Goal: Transaction & Acquisition: Purchase product/service

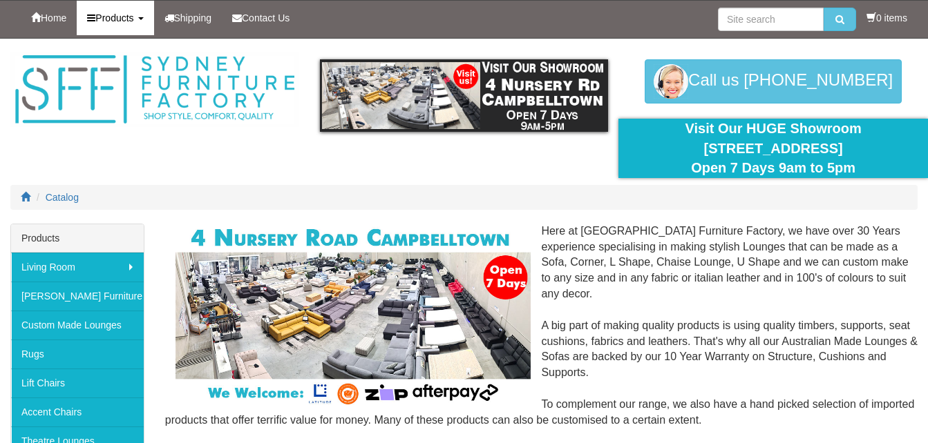
click at [130, 15] on span "Products" at bounding box center [114, 17] width 38 height 11
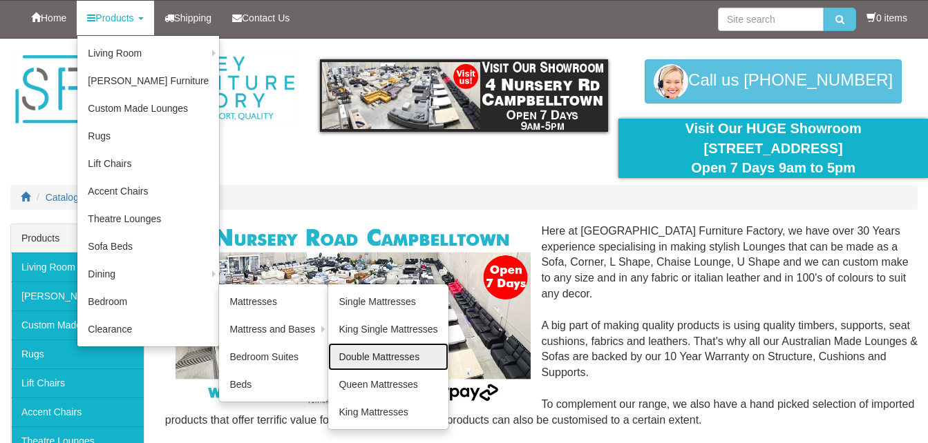
click at [354, 355] on link "Double Mattresses" at bounding box center [387, 357] width 119 height 28
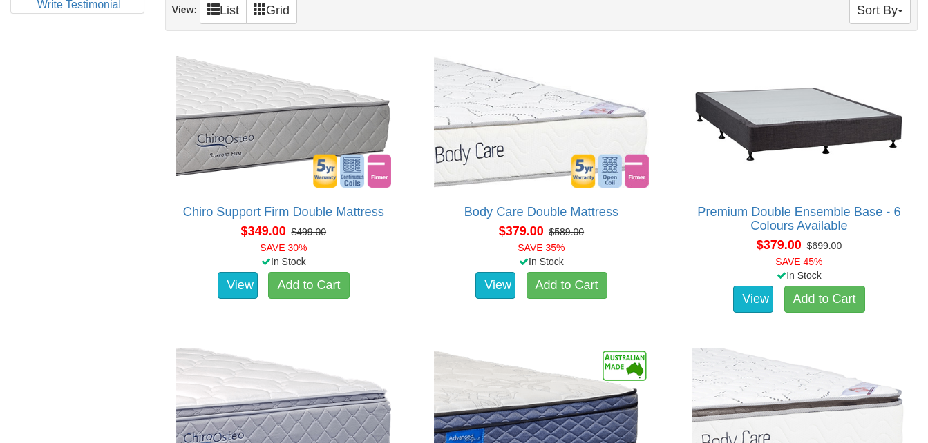
scroll to position [822, 0]
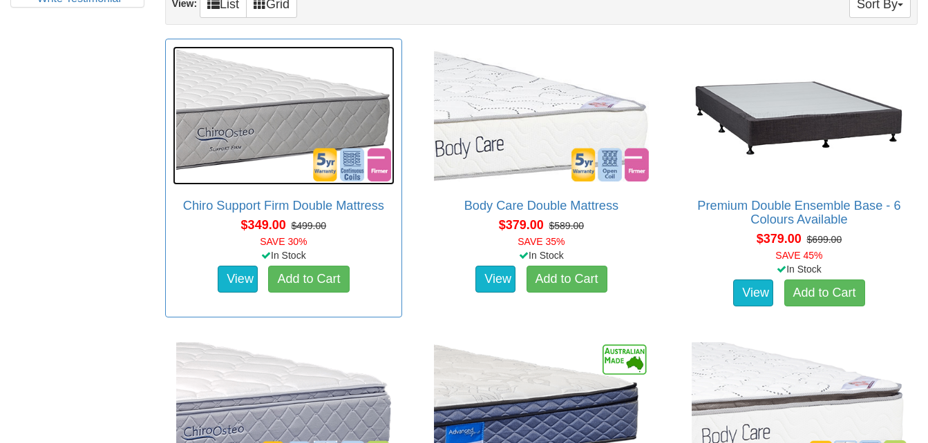
click at [247, 142] on img at bounding box center [284, 115] width 222 height 139
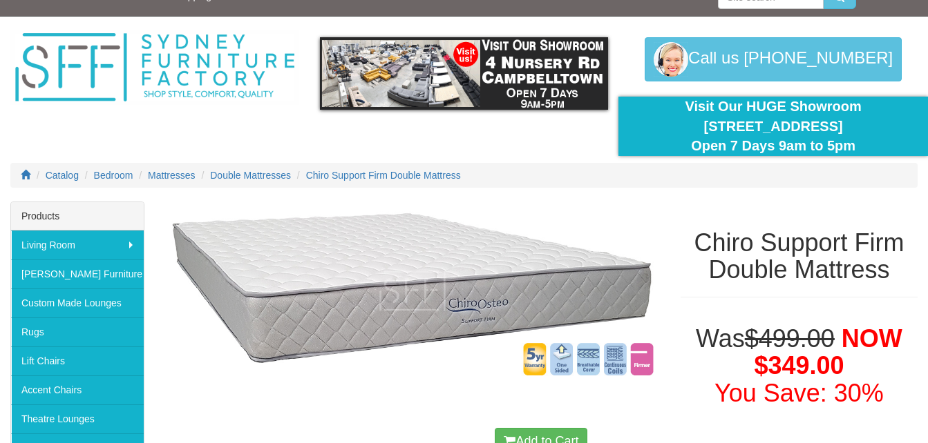
scroll to position [20, 0]
